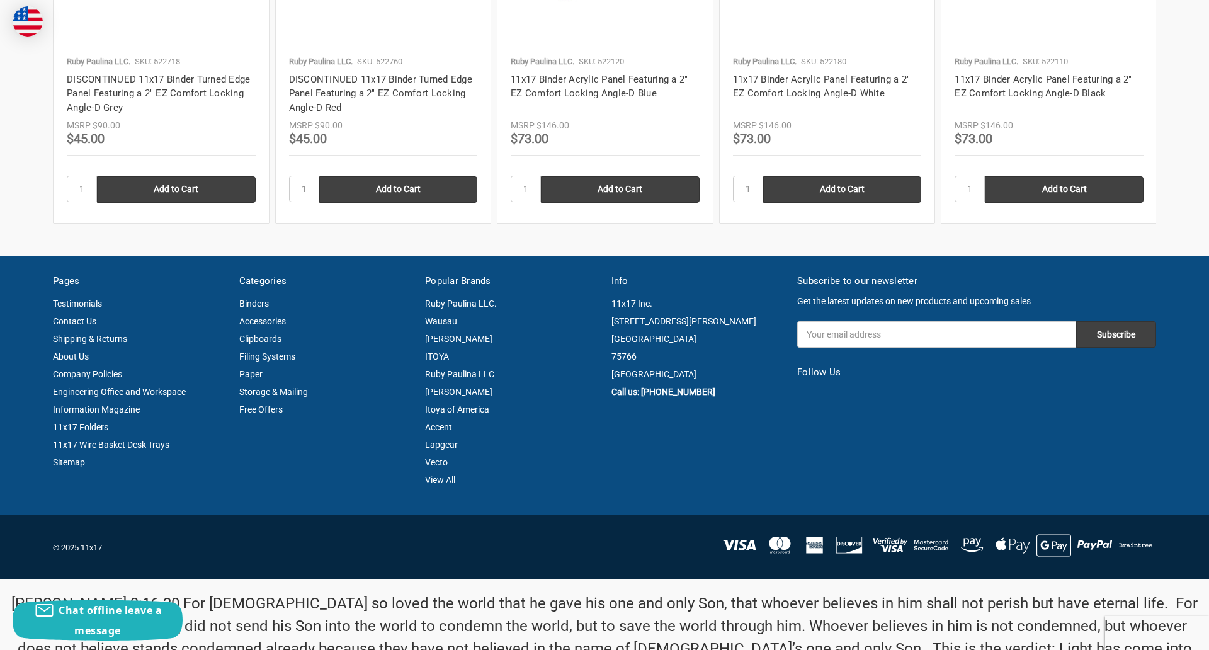
scroll to position [1697, 0]
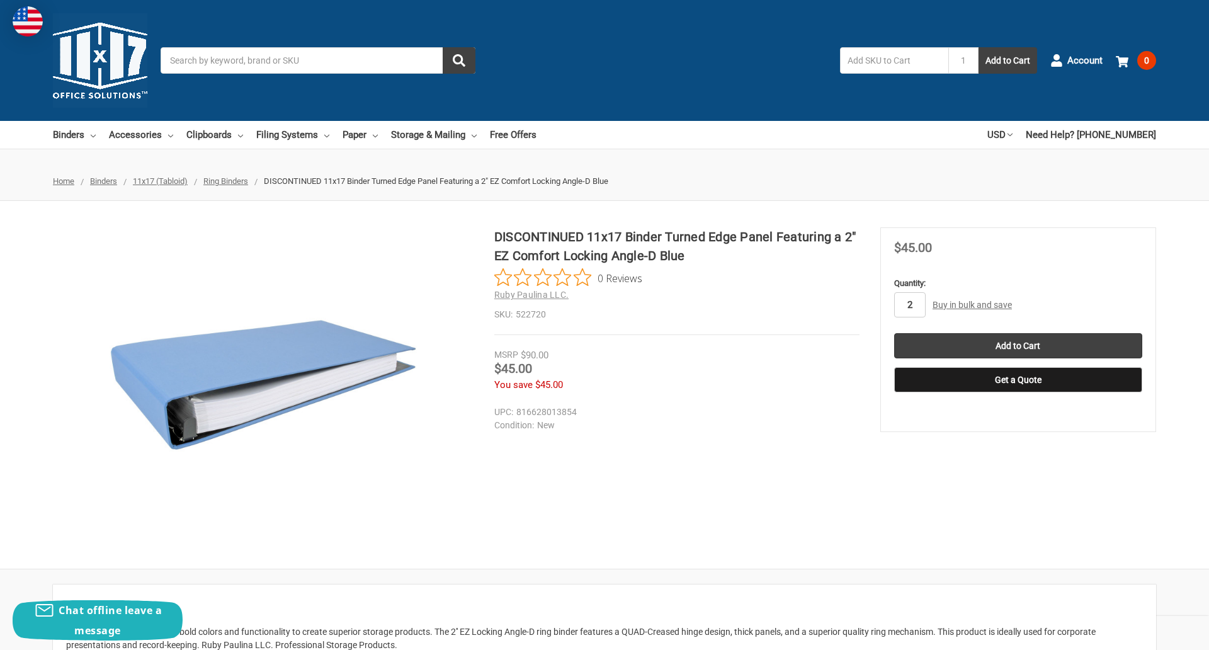
type input "2"
click at [1017, 380] on button "Get a Quote" at bounding box center [1018, 379] width 248 height 25
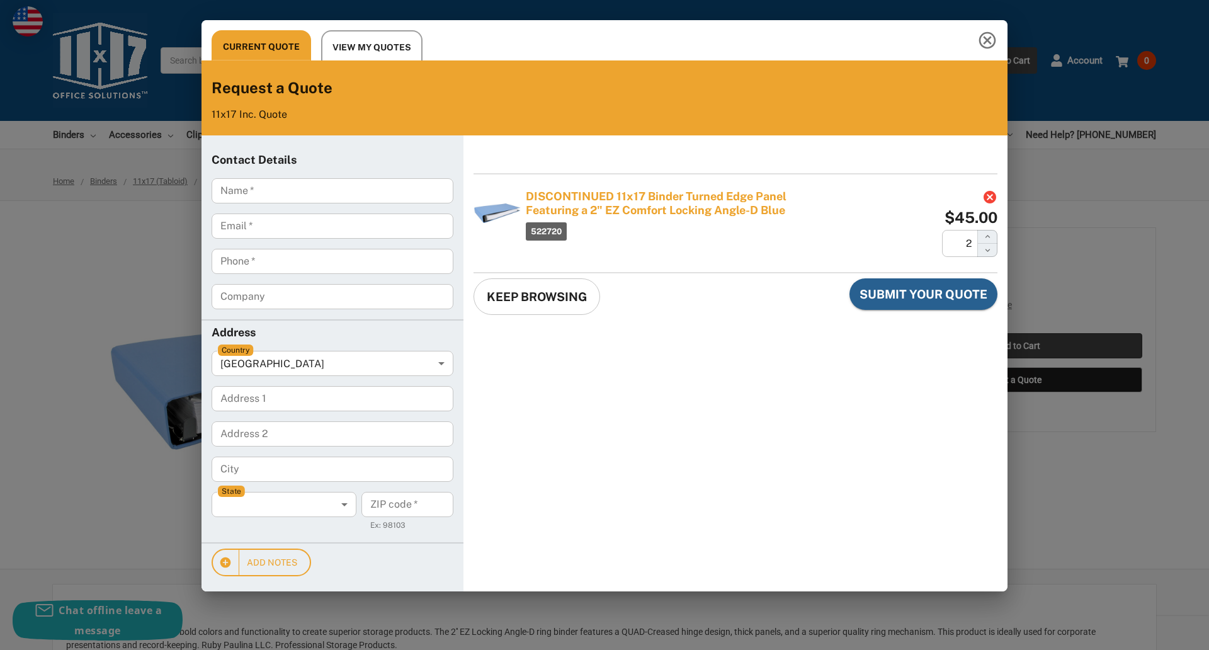
click at [1017, 346] on div "Current Quote View My Quotes Request a Quote 11x17 Inc. Quote Contact Details N…" at bounding box center [604, 325] width 1209 height 650
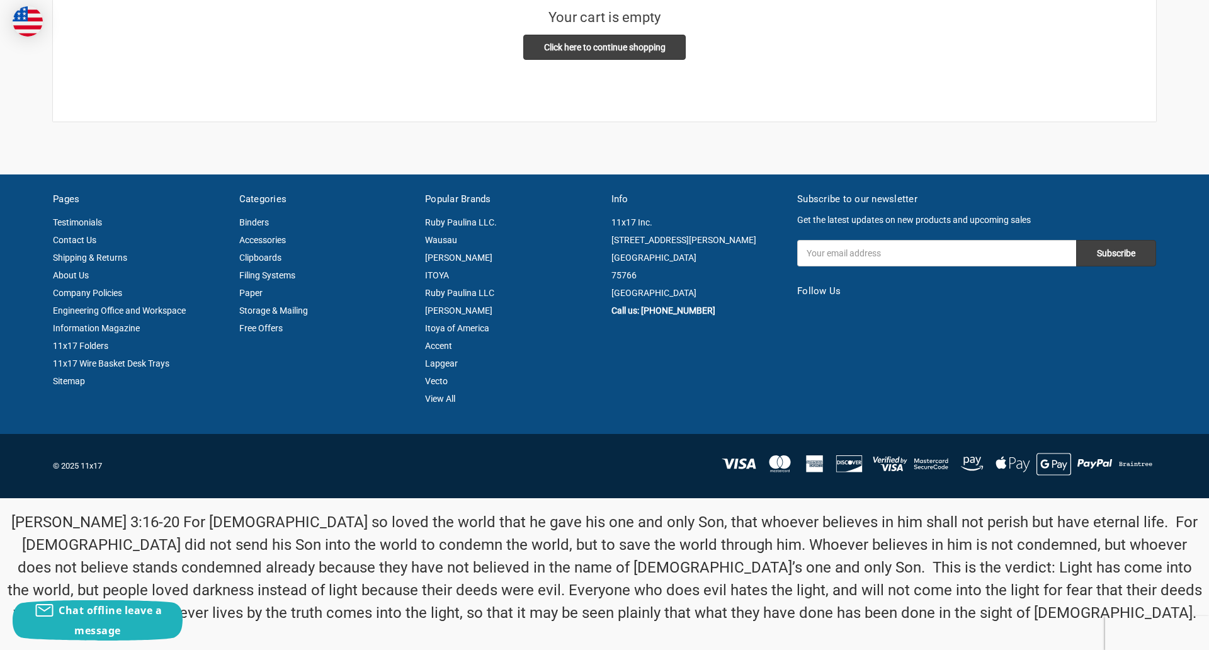
scroll to position [9, 0]
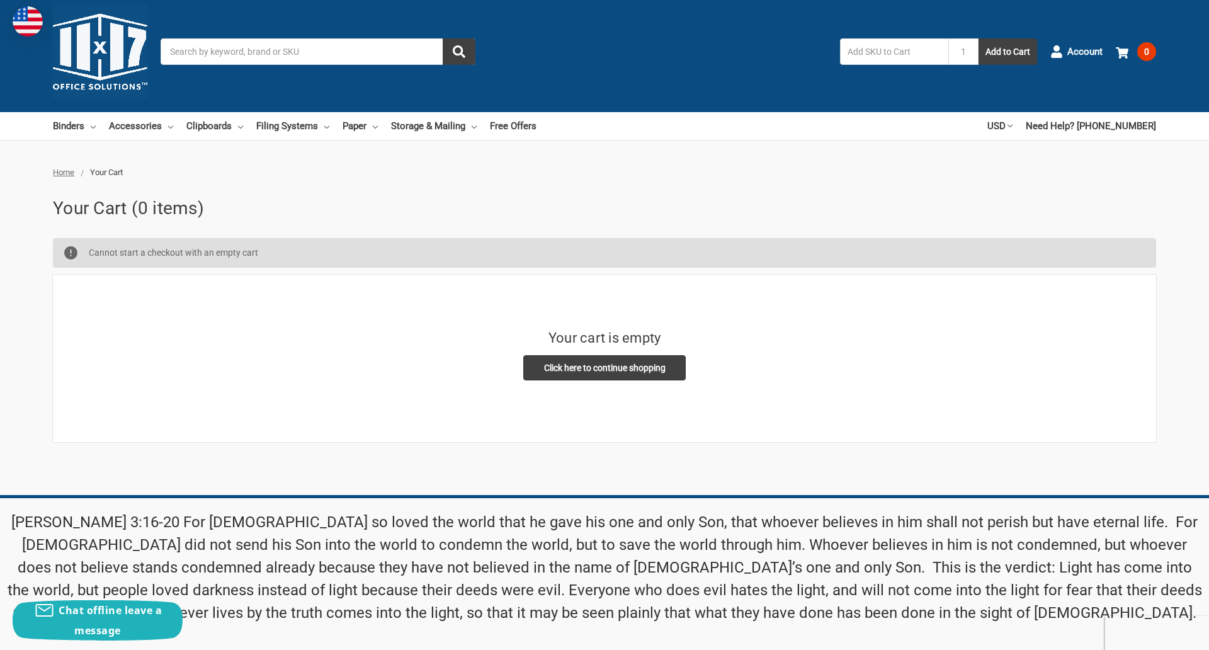
click at [936, 560] on input "Email Address" at bounding box center [936, 573] width 279 height 26
type input "reflectiz@bigcommerce.com"
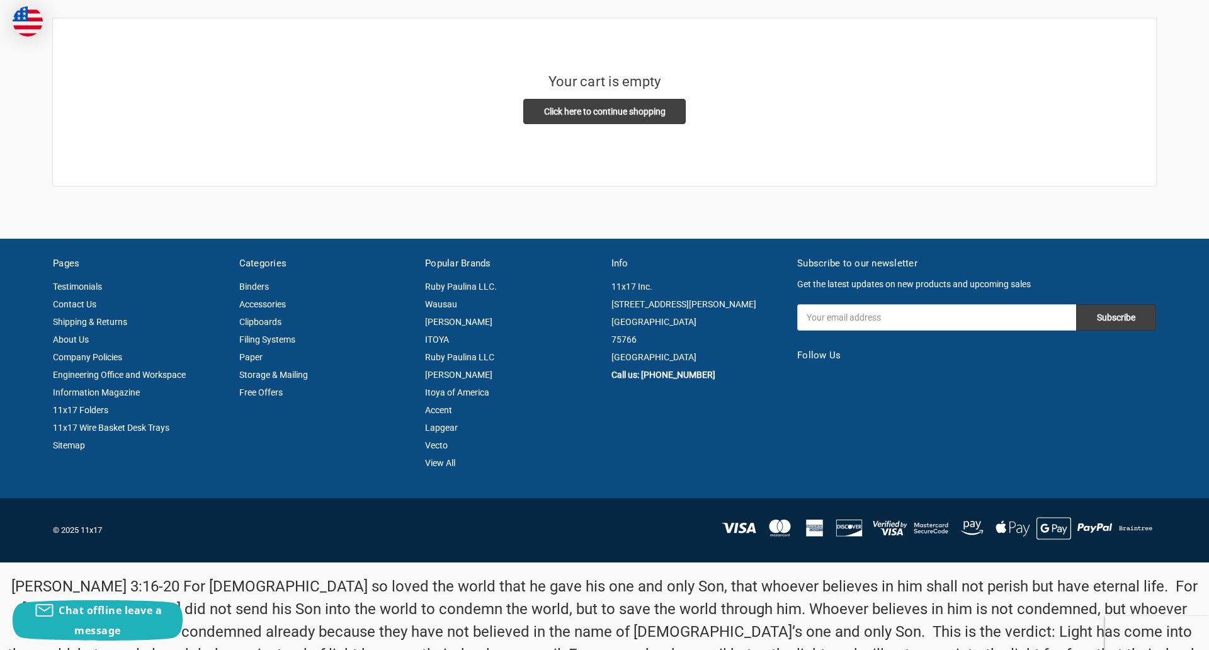
scroll to position [293, 0]
